Goal: Information Seeking & Learning: Understand process/instructions

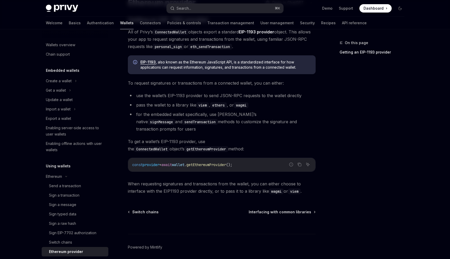
scroll to position [63, 0]
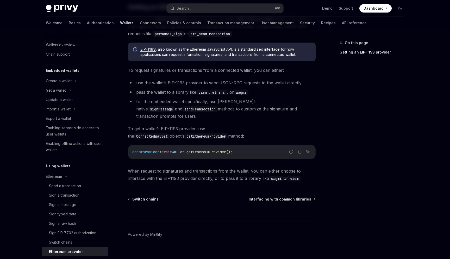
click at [216, 167] on span "When requesting signatures and transactions from the wallet, you can either cho…" at bounding box center [222, 174] width 188 height 15
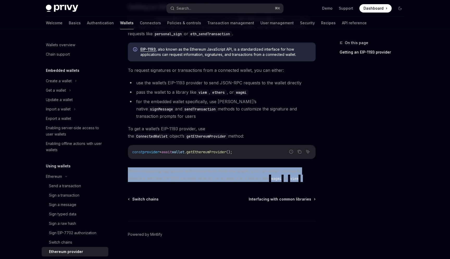
click at [216, 167] on span "When requesting signatures and transactions from the wallet, you can either cho…" at bounding box center [222, 174] width 188 height 15
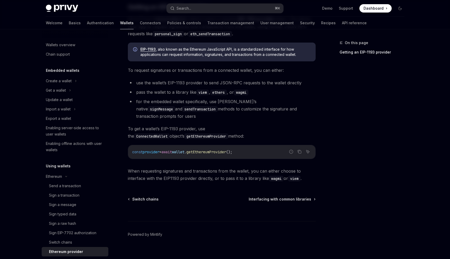
click at [216, 167] on span "When requesting signatures and transactions from the wallet, you can either cho…" at bounding box center [222, 174] width 188 height 15
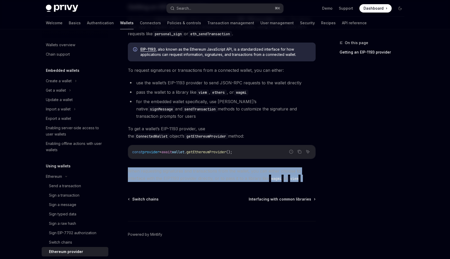
click at [216, 167] on span "When requesting signatures and transactions from the wallet, you can either cho…" at bounding box center [222, 174] width 188 height 15
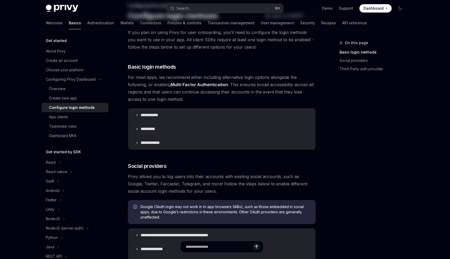
scroll to position [39, 0]
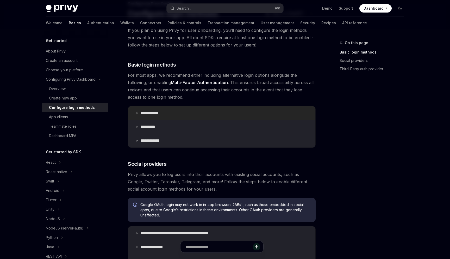
click at [136, 111] on summary "**********" at bounding box center [221, 113] width 187 height 14
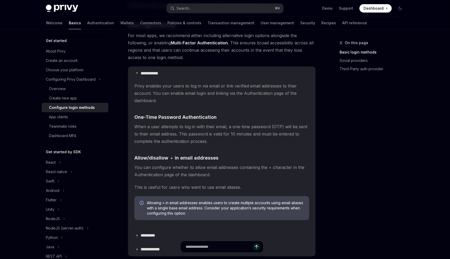
scroll to position [78, 0]
click at [133, 72] on summary "**********" at bounding box center [221, 74] width 187 height 14
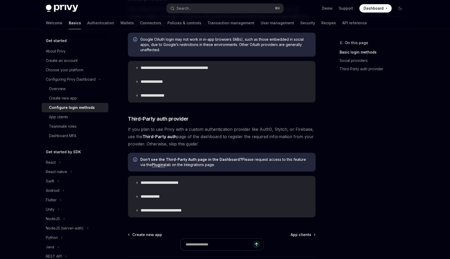
scroll to position [247, 0]
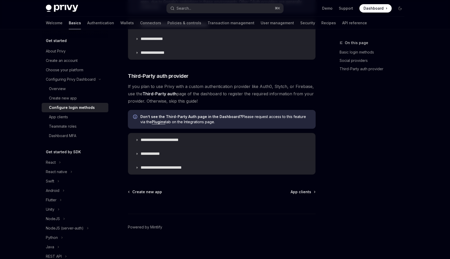
click at [58, 107] on div "Configure login methods" at bounding box center [72, 107] width 46 height 6
type textarea "*"
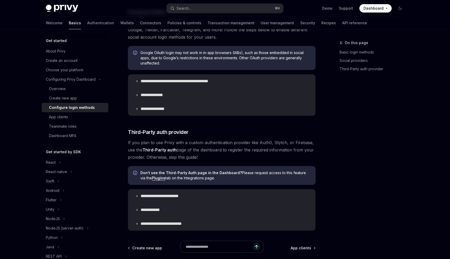
scroll to position [219, 0]
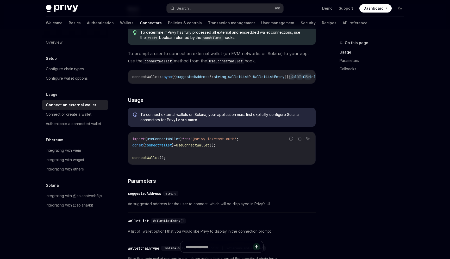
scroll to position [63, 0]
drag, startPoint x: 205, startPoint y: 84, endPoint x: 247, endPoint y: 84, distance: 42.0
click at [247, 84] on div "connectWallet : async ({ suggestedAddress ?: string , walletList ?: WalletListE…" at bounding box center [221, 77] width 187 height 14
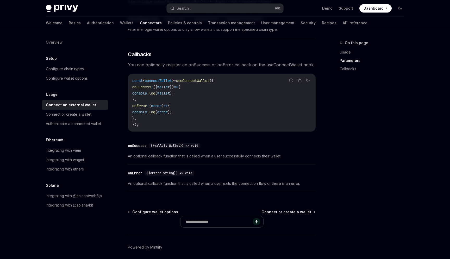
scroll to position [314, 0]
